Goal: Transaction & Acquisition: Purchase product/service

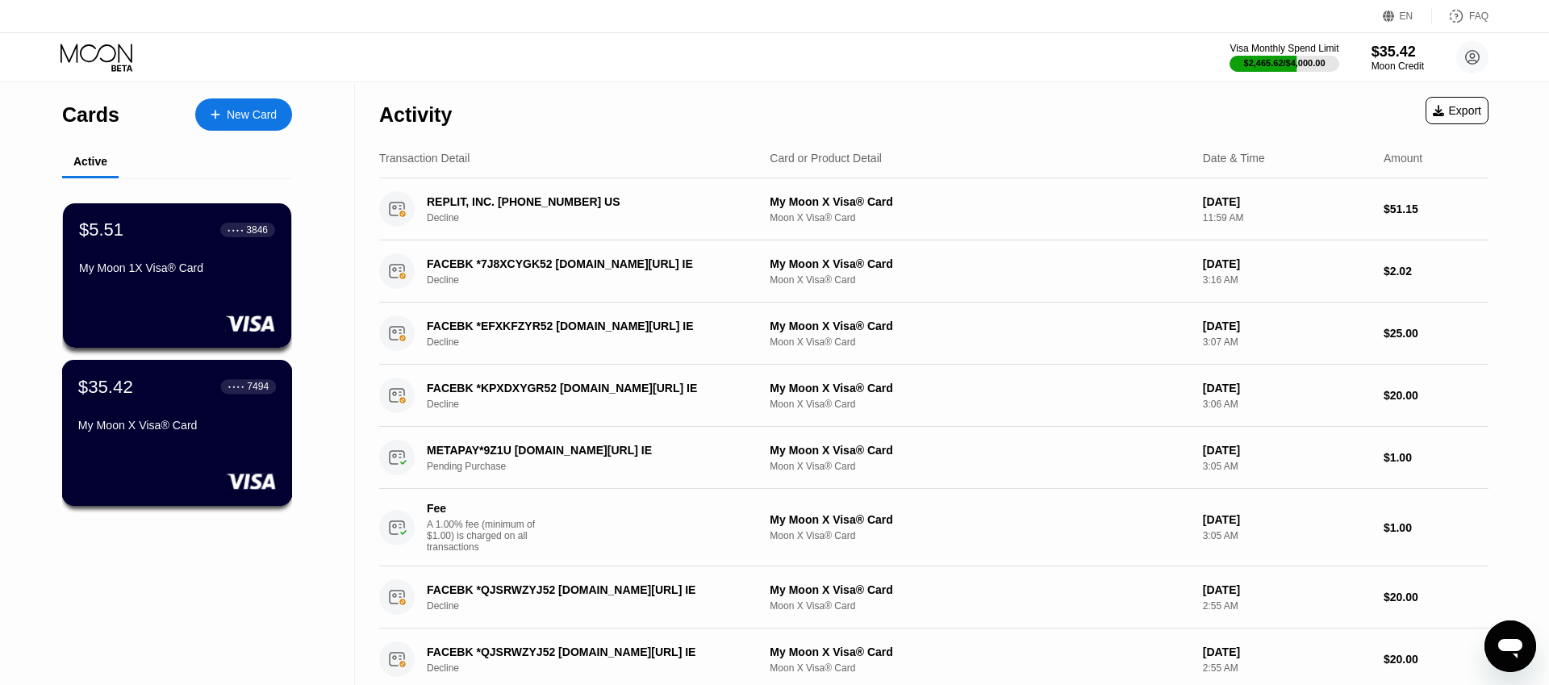
click at [170, 443] on div "$35.42 ● ● ● ● 7494 My Moon X Visa® Card" at bounding box center [177, 433] width 231 height 146
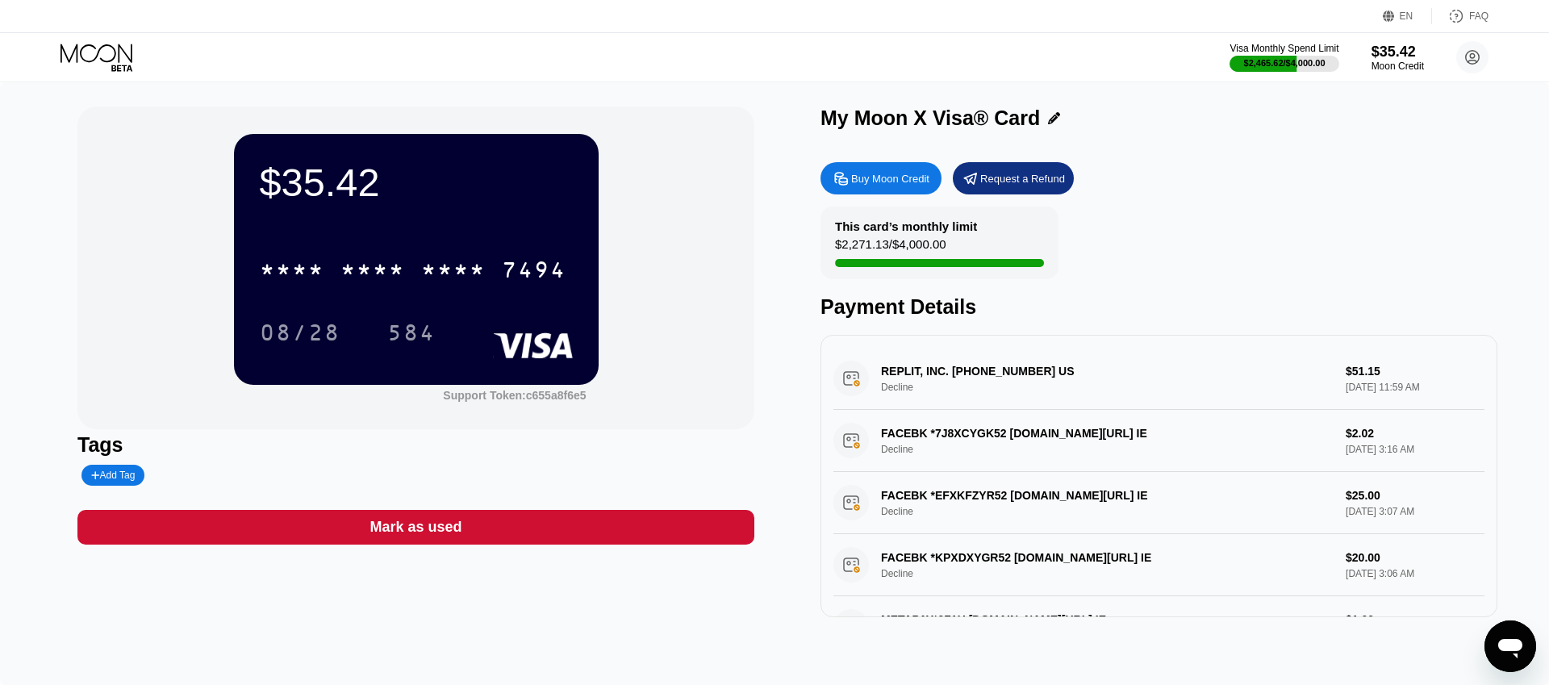
click at [880, 182] on div "Buy Moon Credit" at bounding box center [890, 179] width 78 height 14
type input "0"
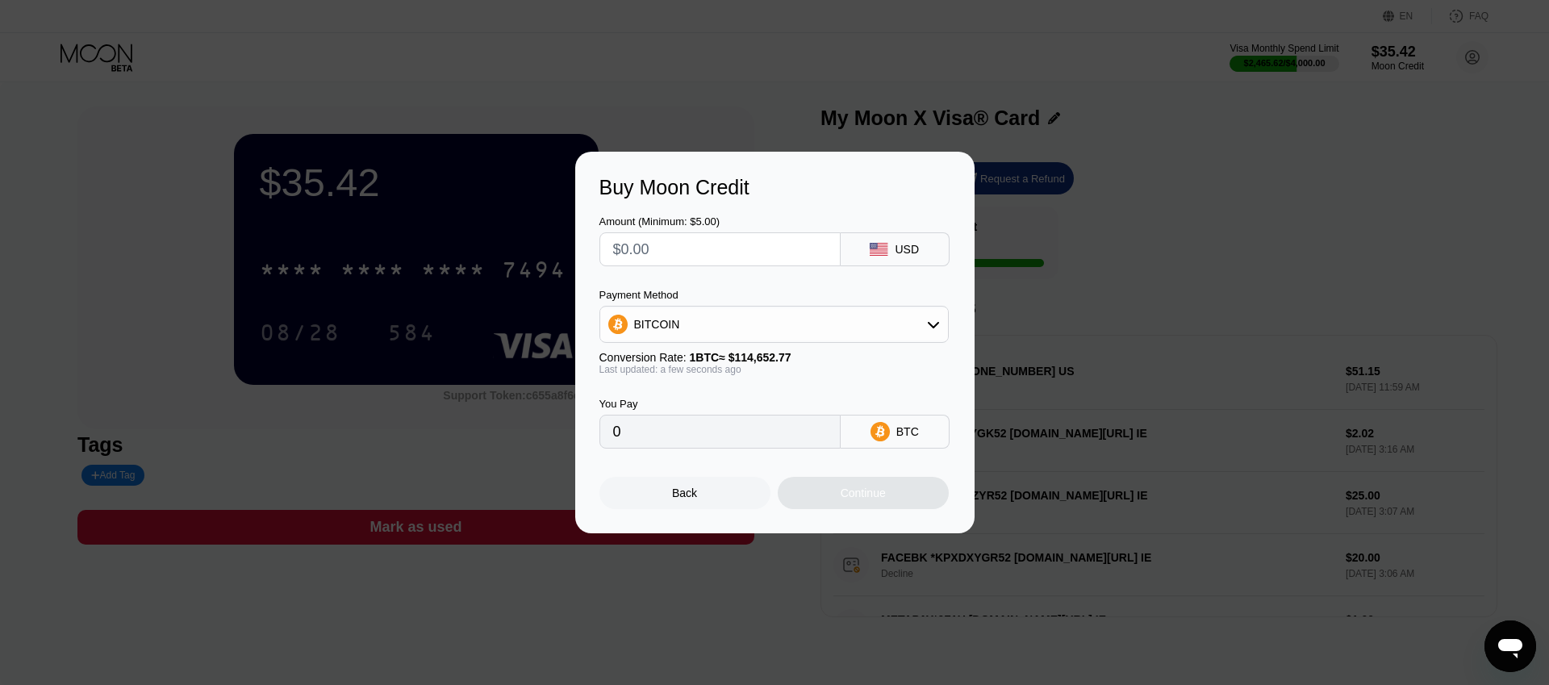
click at [790, 327] on div "BITCOIN" at bounding box center [774, 324] width 348 height 32
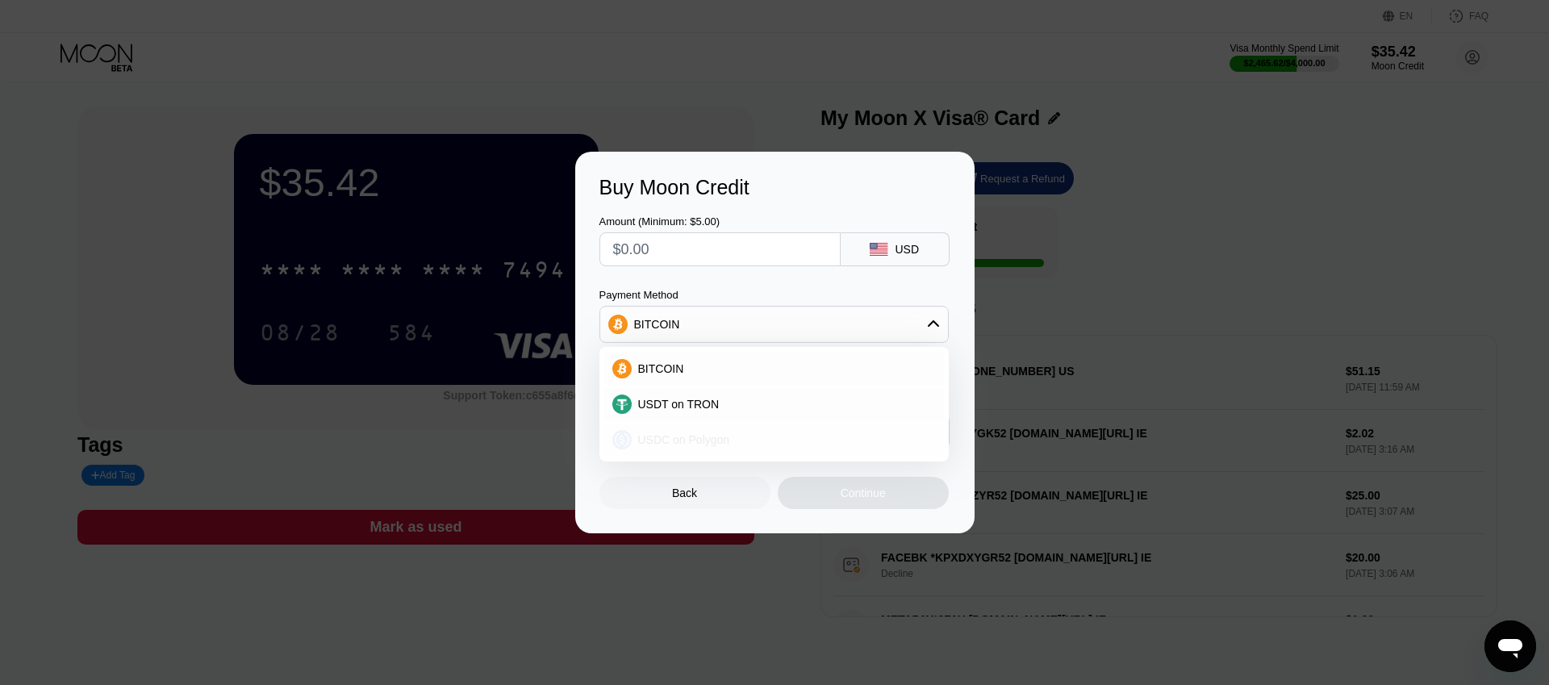
click at [701, 436] on span "USDC on Polygon" at bounding box center [684, 439] width 92 height 13
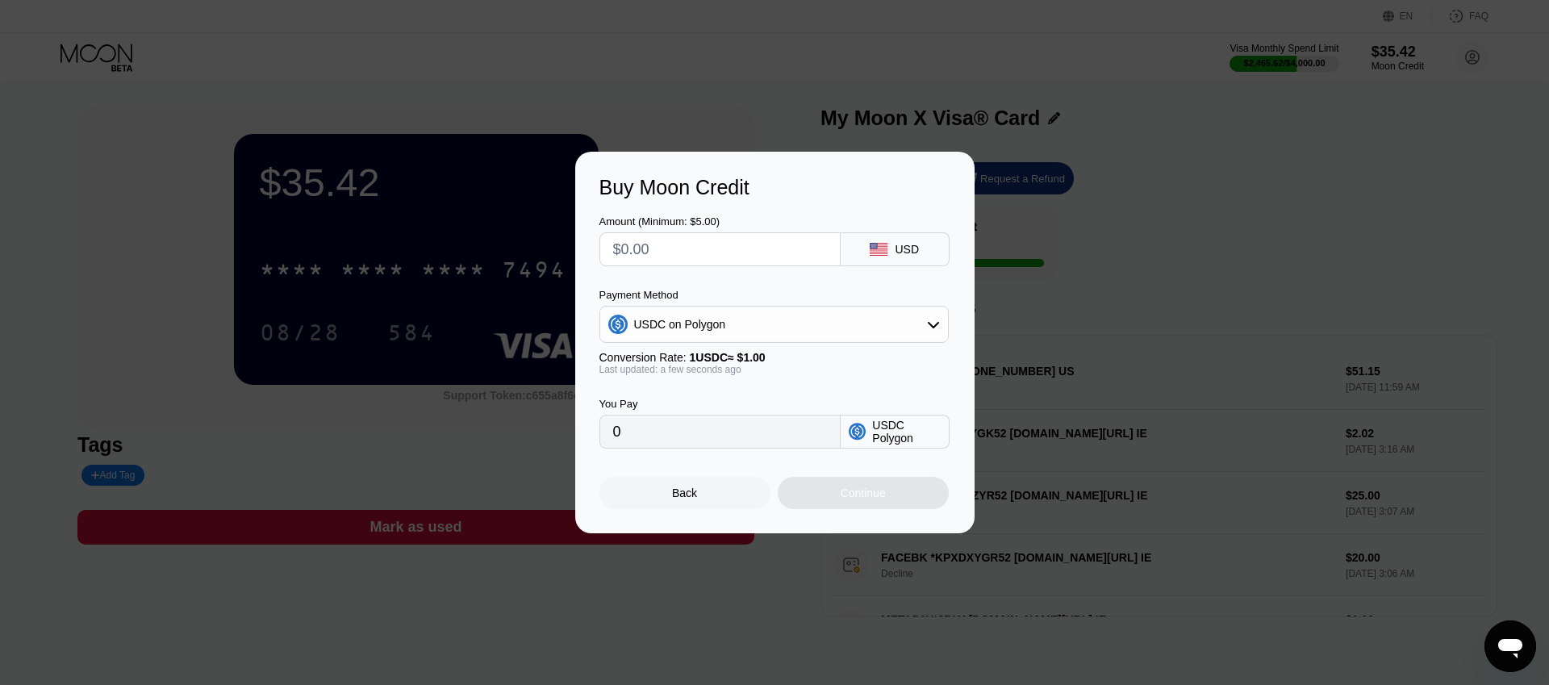
click at [662, 255] on input "text" at bounding box center [720, 249] width 214 height 32
type input "$2"
type input "2.00000000"
type input "$25"
type input "25.00000000"
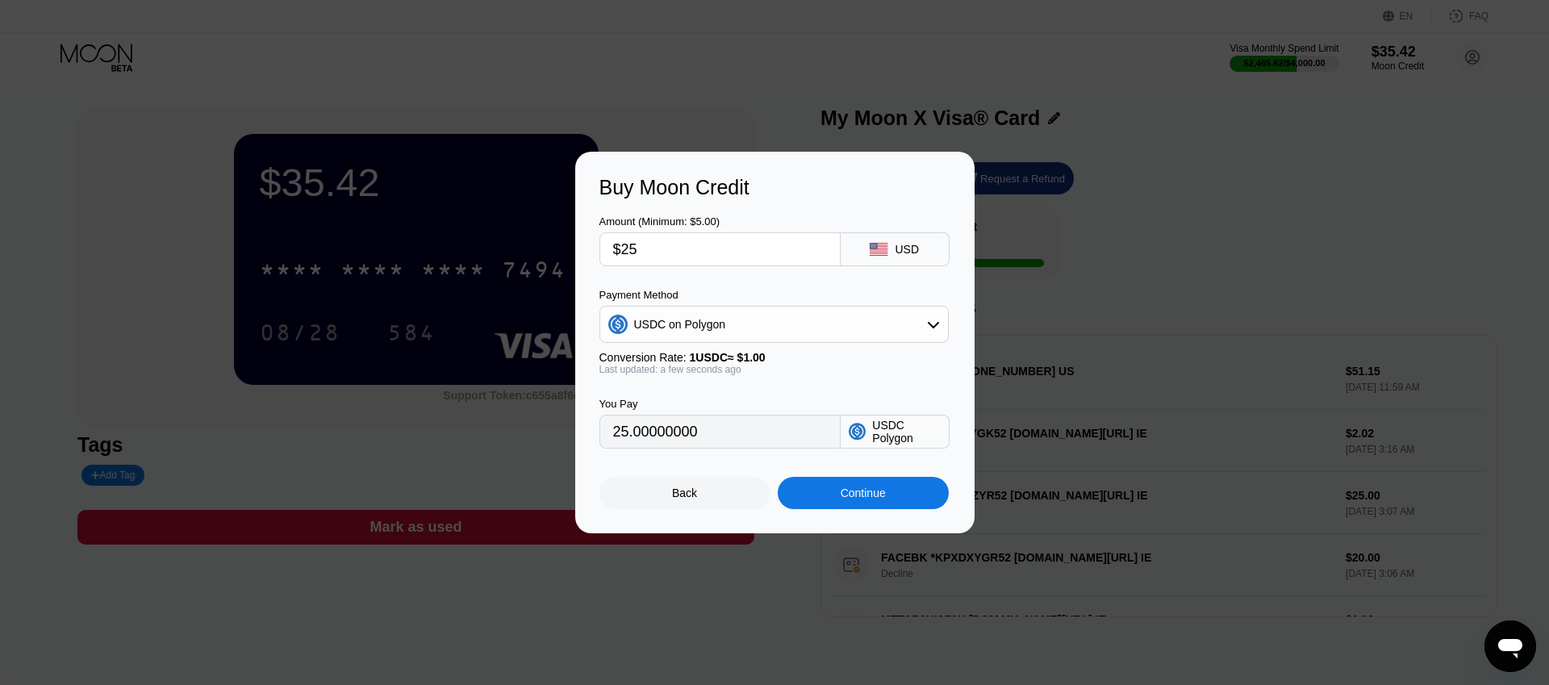
type input "$250"
type input "250.00000000"
type input "$250"
click at [908, 507] on div "Continue" at bounding box center [863, 493] width 171 height 32
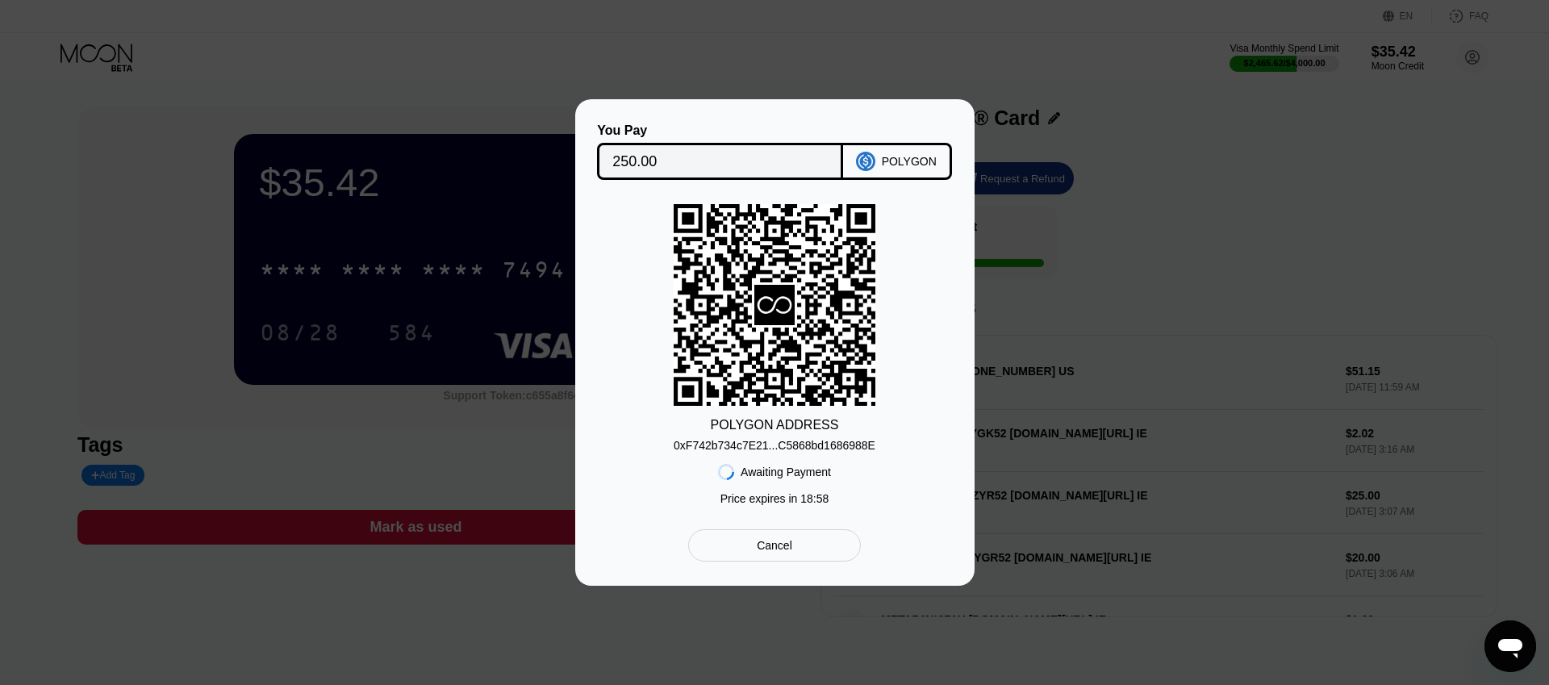
drag, startPoint x: 765, startPoint y: 437, endPoint x: 817, endPoint y: 501, distance: 82.5
click at [765, 436] on div "0xF742b734c7E21...C5868bd1686988E" at bounding box center [775, 441] width 202 height 19
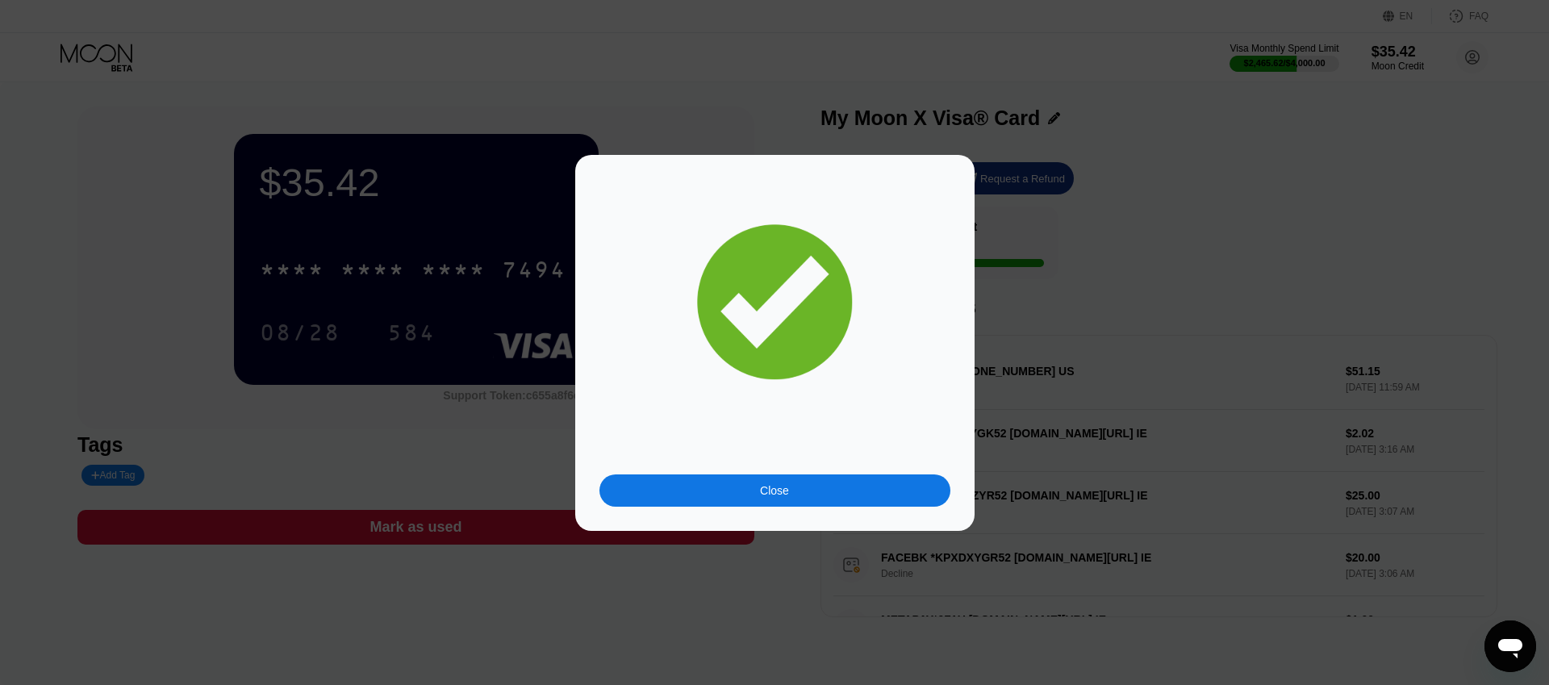
click at [787, 495] on div "Close" at bounding box center [774, 490] width 29 height 13
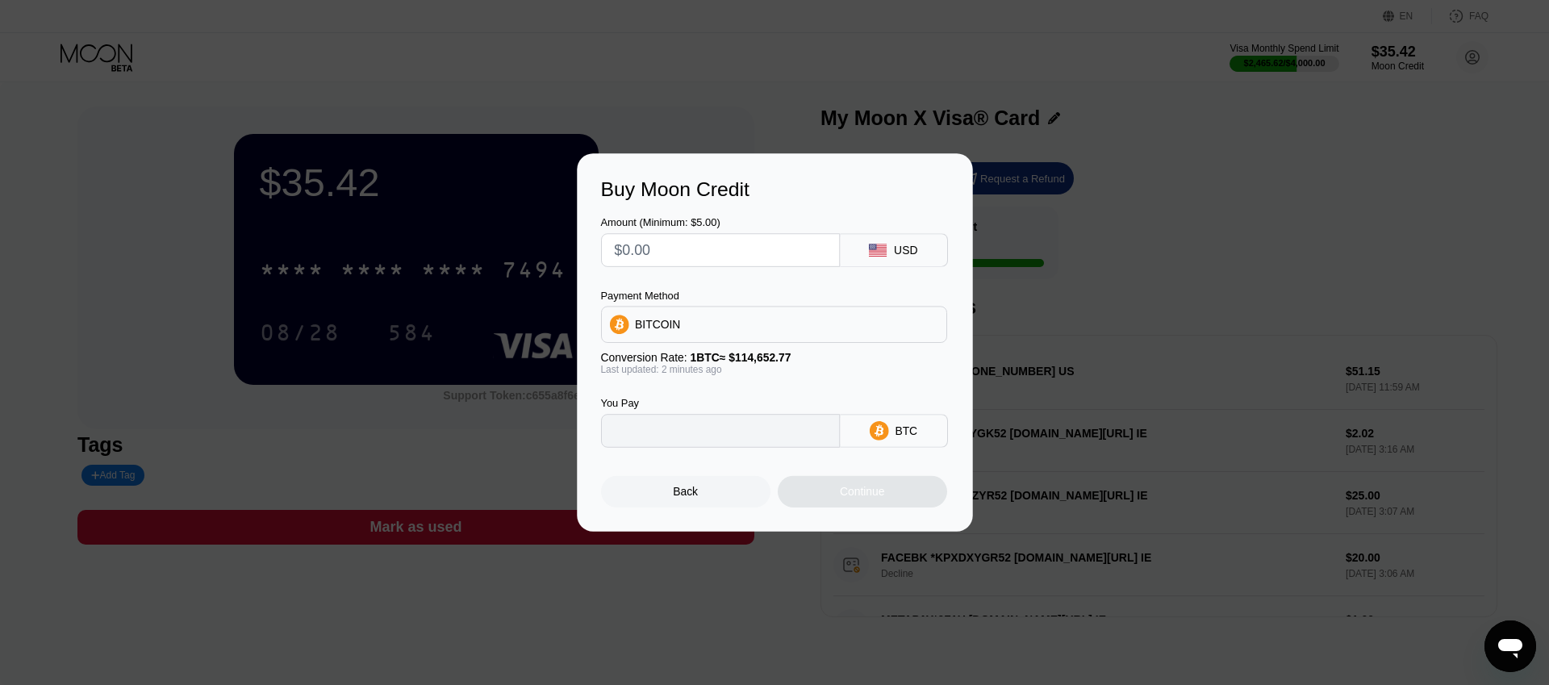
type input "0"
